Goal: Task Accomplishment & Management: Use online tool/utility

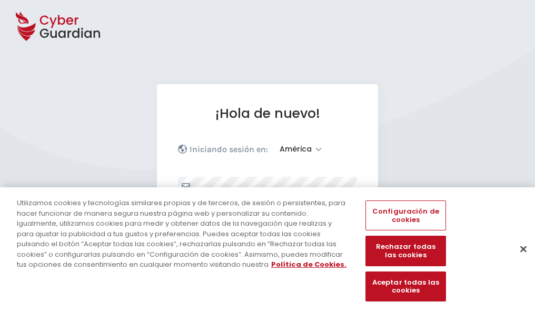
select select "América"
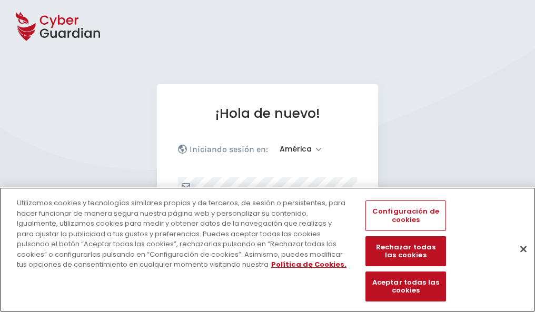
scroll to position [137, 0]
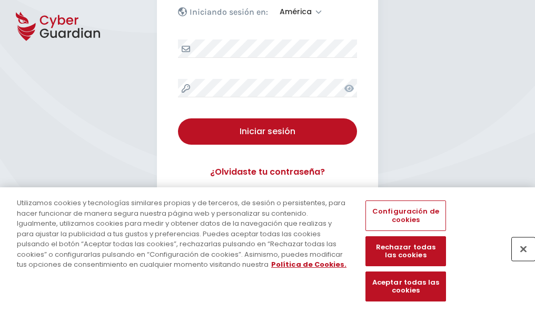
click at [518, 260] on button "Cerrar" at bounding box center [522, 248] width 23 height 23
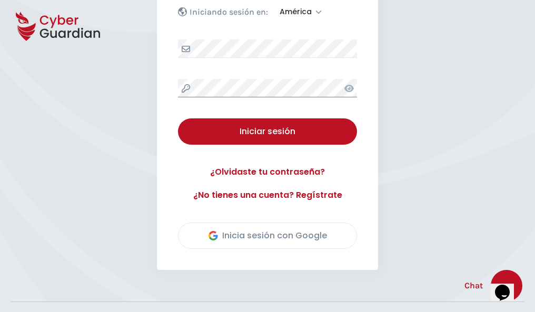
scroll to position [239, 0]
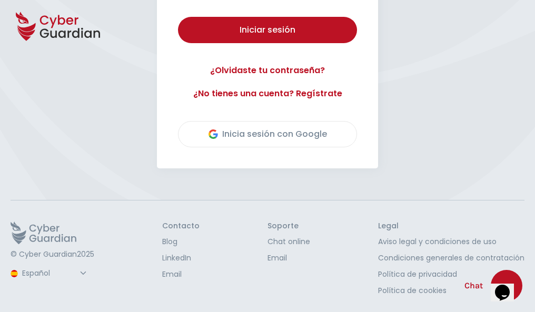
click at [178, 17] on button "Iniciar sesión" at bounding box center [267, 30] width 179 height 26
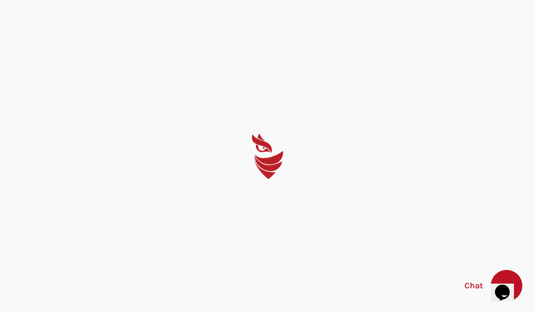
scroll to position [0, 0]
select select "English"
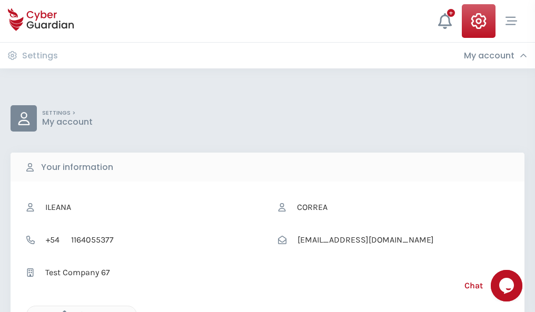
click at [62, 311] on icon "button" at bounding box center [61, 314] width 9 height 9
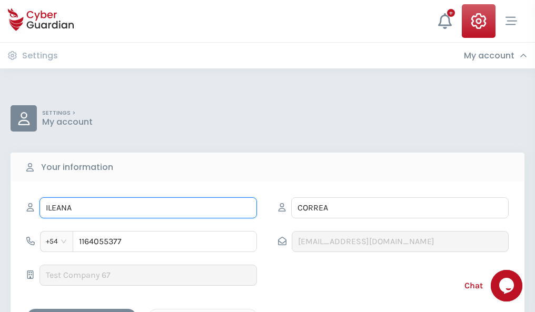
click at [148, 208] on input "ILEANA" at bounding box center [147, 207] width 217 height 21
type input "I"
type input "Aitor"
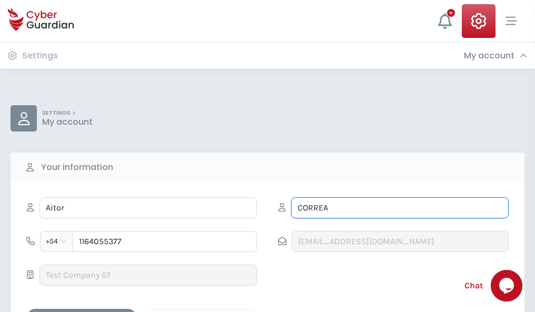
click at [399, 208] on input "CORREA" at bounding box center [399, 207] width 217 height 21
type input "C"
type input "Carranza"
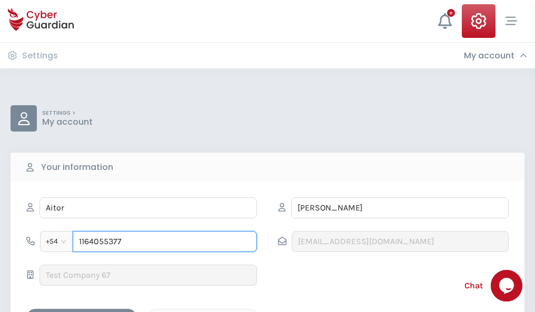
click at [165, 241] on input "1164055377" at bounding box center [165, 241] width 184 height 21
type input "1"
type input "4854420262"
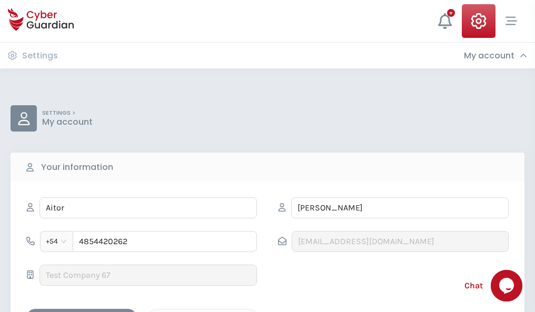
click at [203, 311] on div "Cancel" at bounding box center [203, 317] width 94 height 13
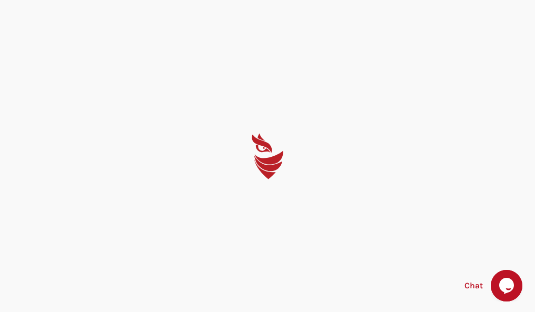
select select "English"
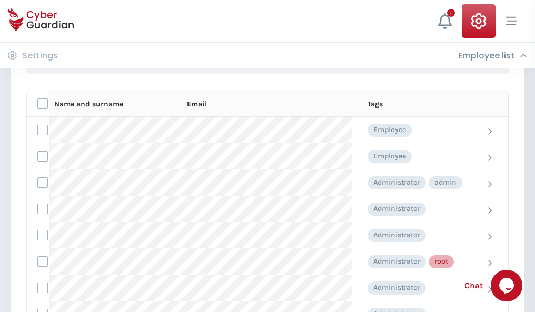
scroll to position [529, 0]
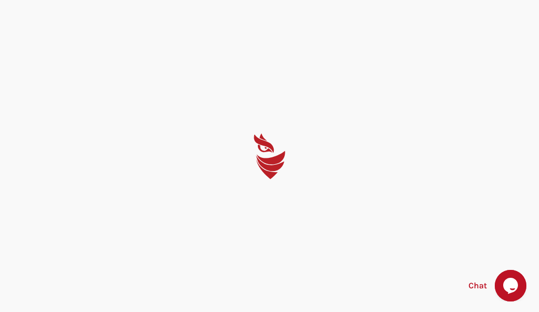
select select "English"
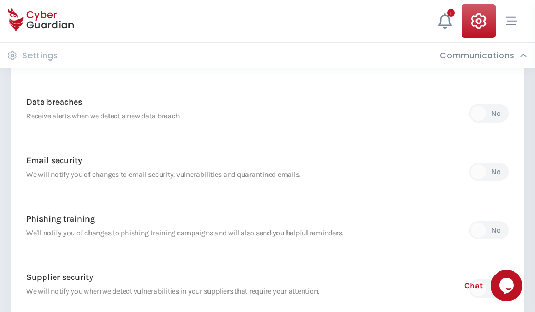
scroll to position [554, 0]
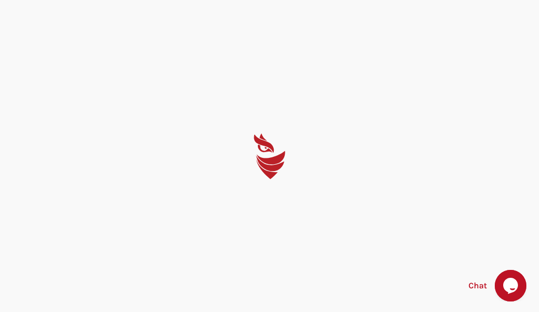
select select "English"
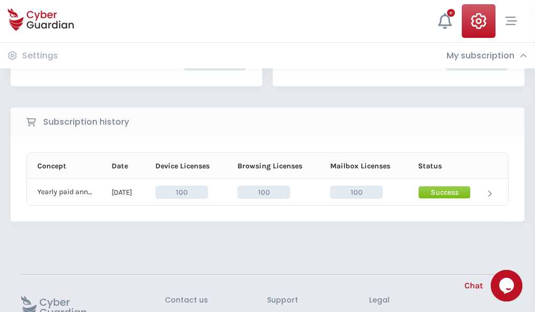
scroll to position [267, 0]
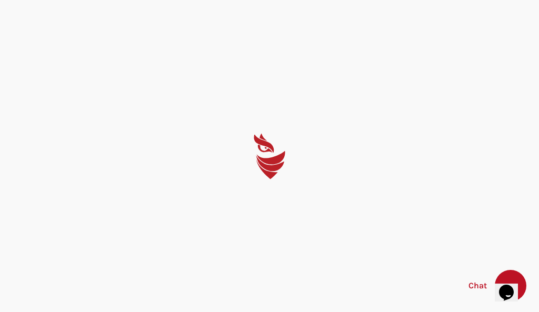
select select "English"
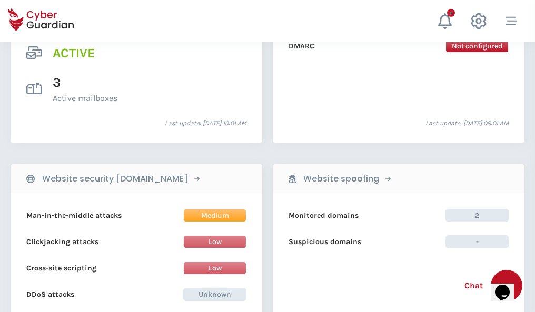
scroll to position [1069, 0]
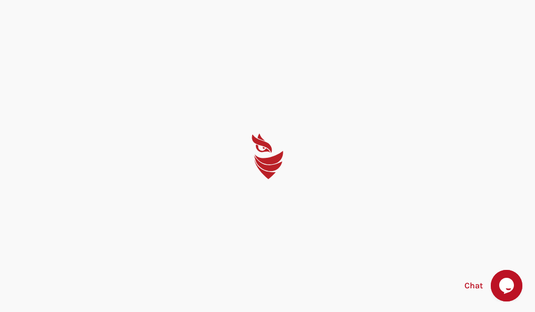
select select "English"
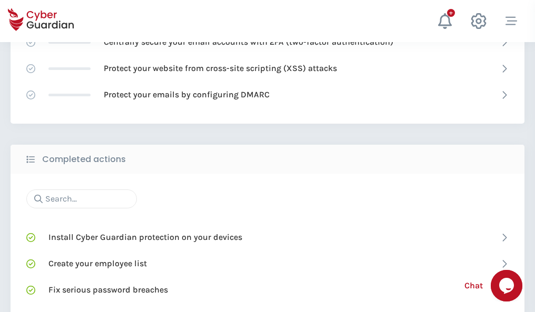
scroll to position [701, 0]
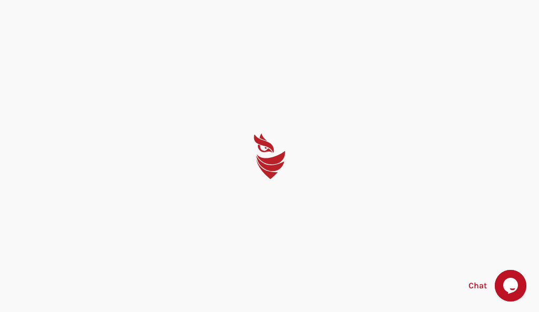
select select "English"
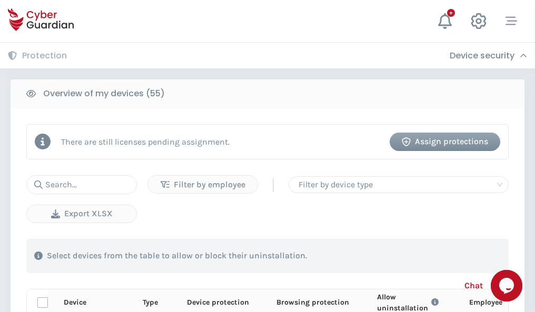
scroll to position [917, 0]
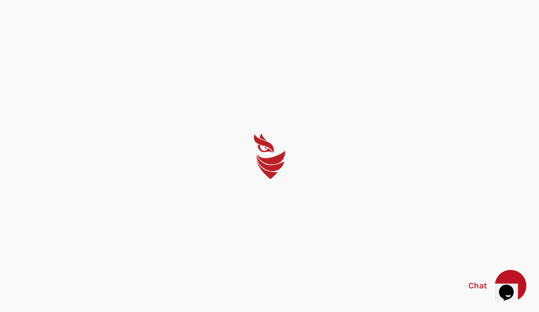
select select "English"
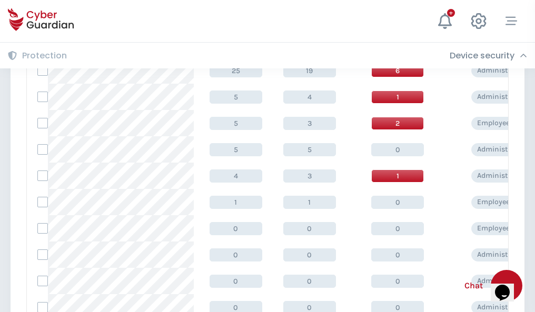
scroll to position [530, 0]
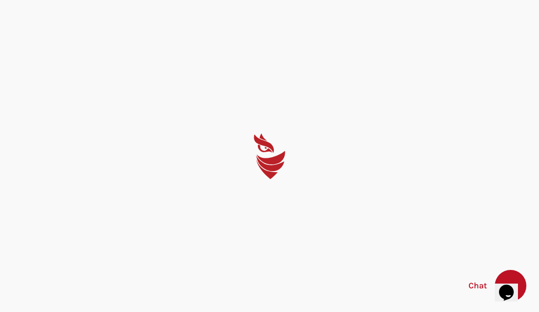
select select "English"
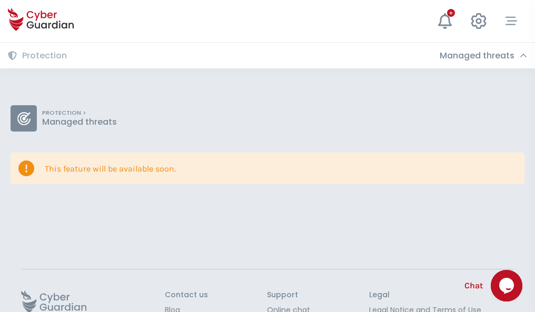
scroll to position [68, 0]
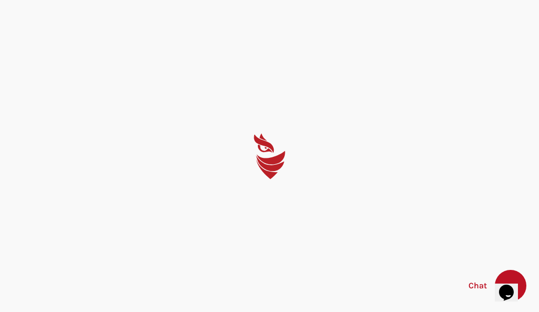
select select "English"
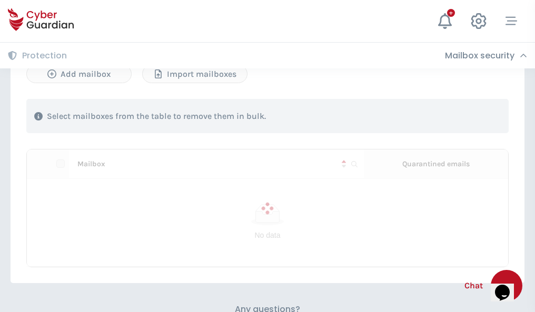
scroll to position [450, 0]
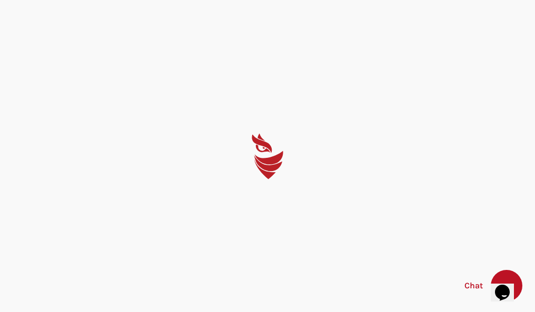
select select "English"
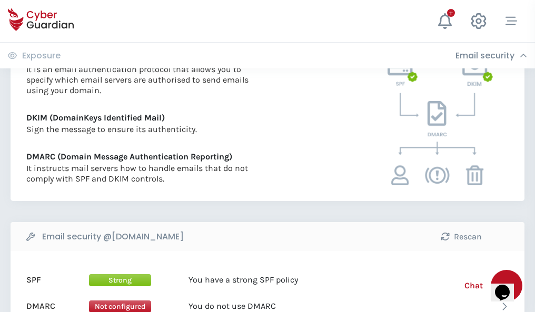
scroll to position [568, 0]
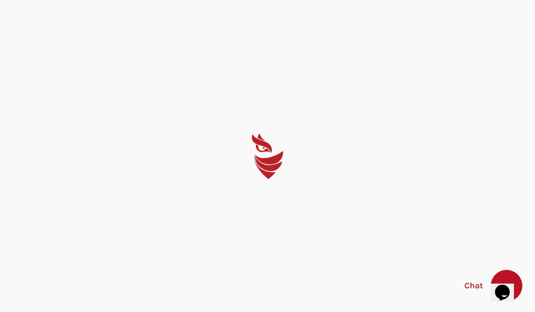
select select "English"
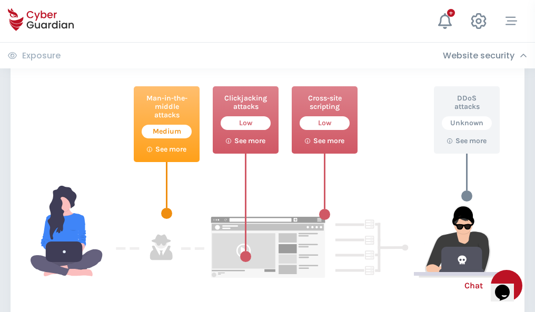
scroll to position [573, 0]
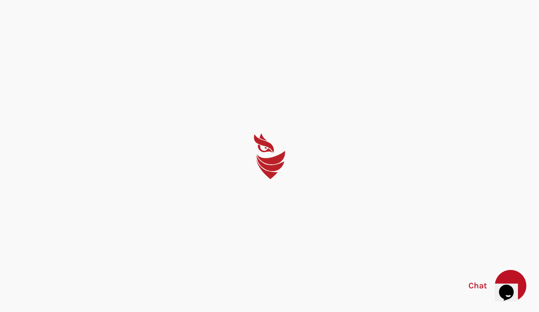
select select "English"
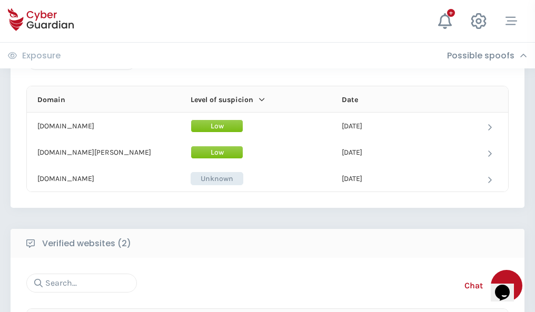
scroll to position [631, 0]
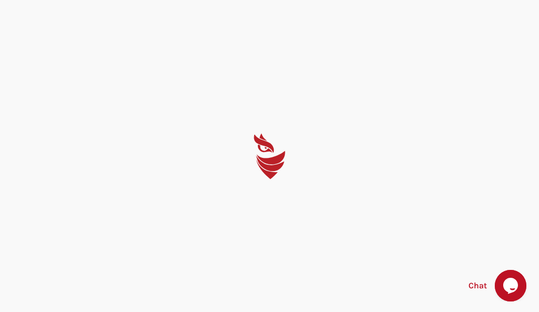
select select "English"
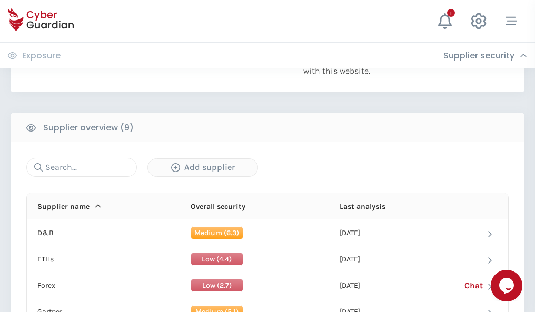
scroll to position [734, 0]
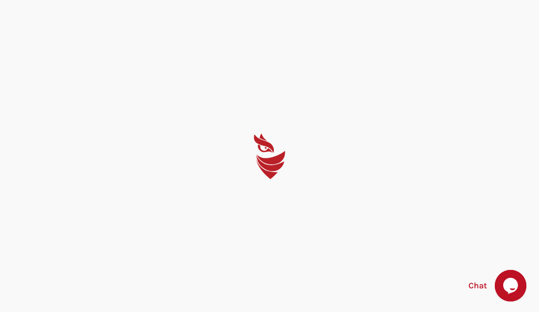
select select "English"
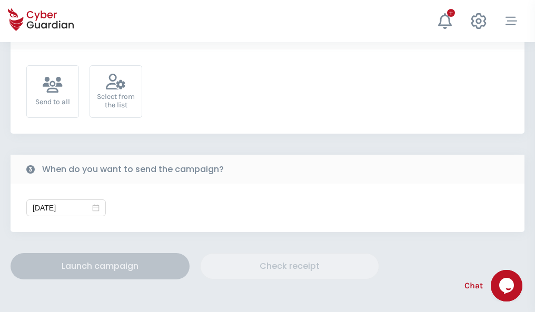
scroll to position [385, 0]
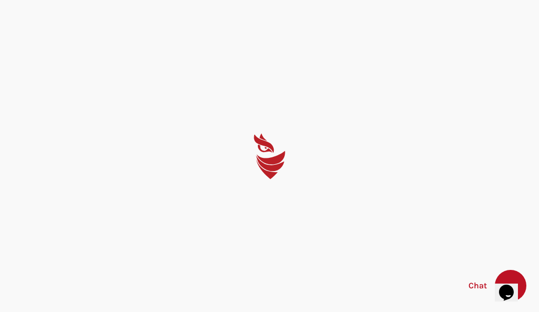
select select "English"
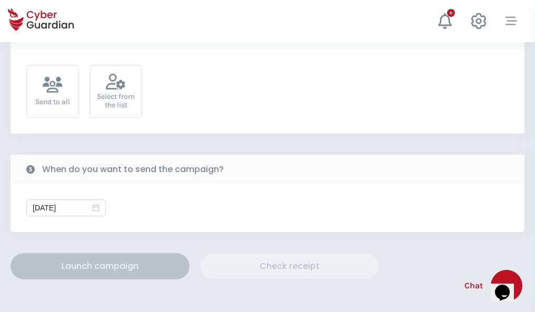
scroll to position [385, 0]
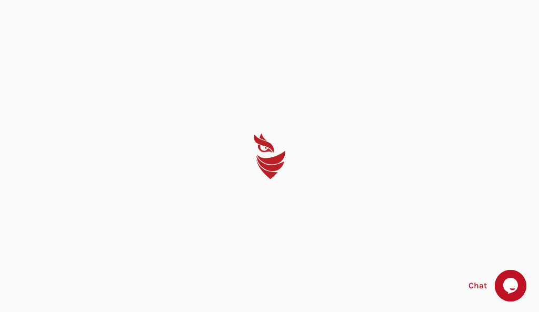
select select "English"
